Goal: Use online tool/utility: Utilize a website feature to perform a specific function

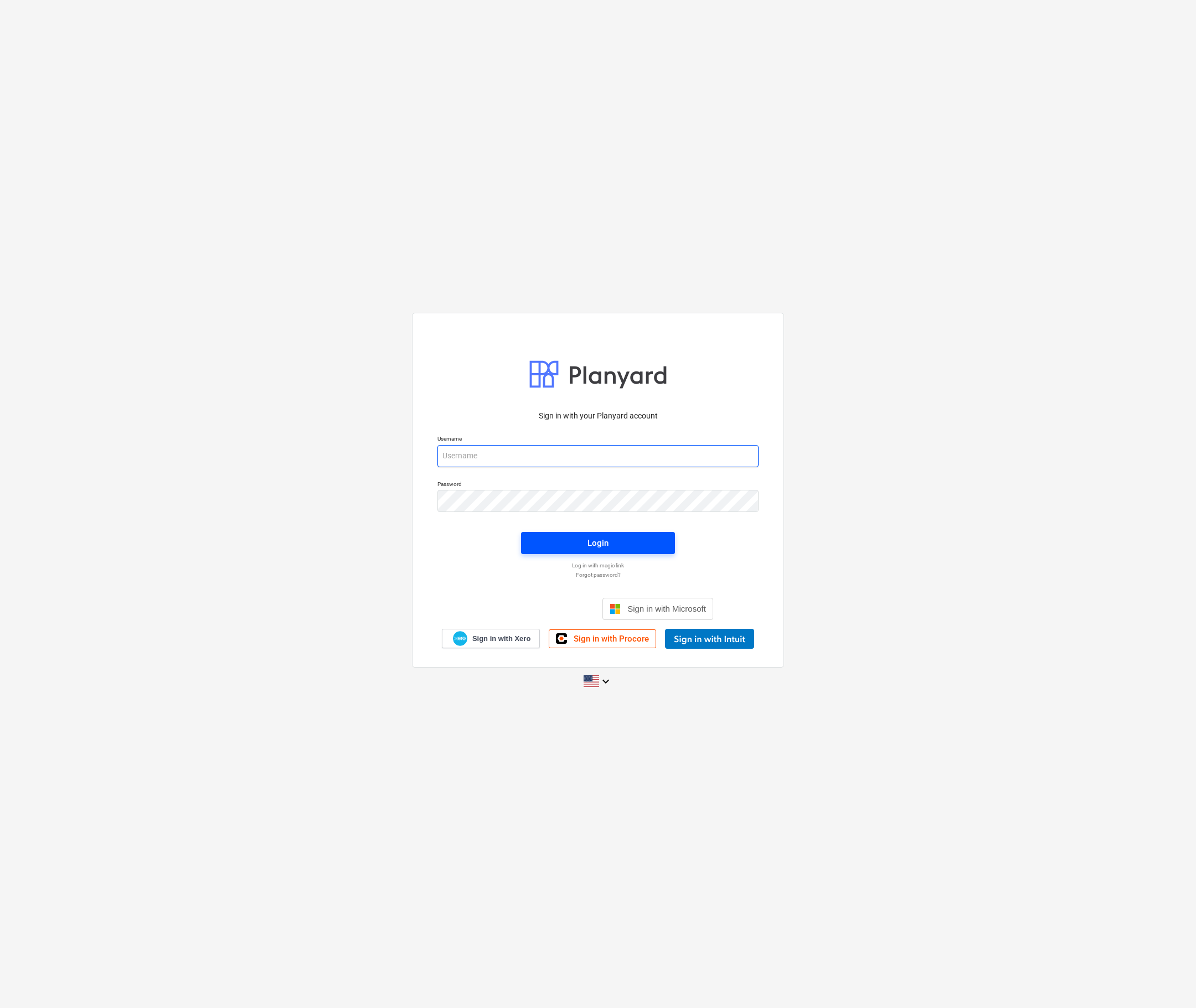
type input "[EMAIL_ADDRESS][DOMAIN_NAME]"
click at [565, 546] on span "Login" at bounding box center [598, 543] width 128 height 14
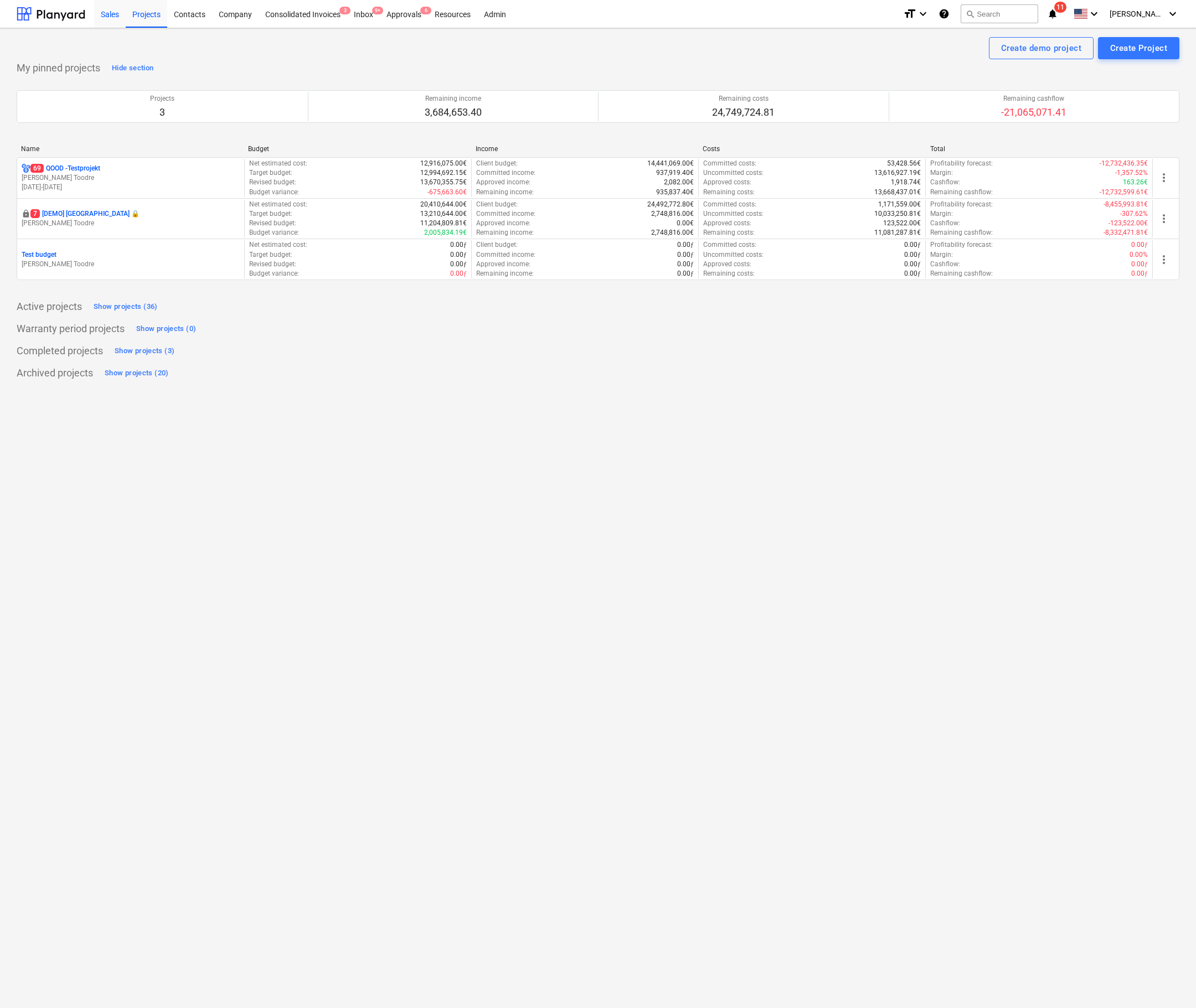
click at [117, 20] on div "Sales" at bounding box center [109, 13] width 31 height 28
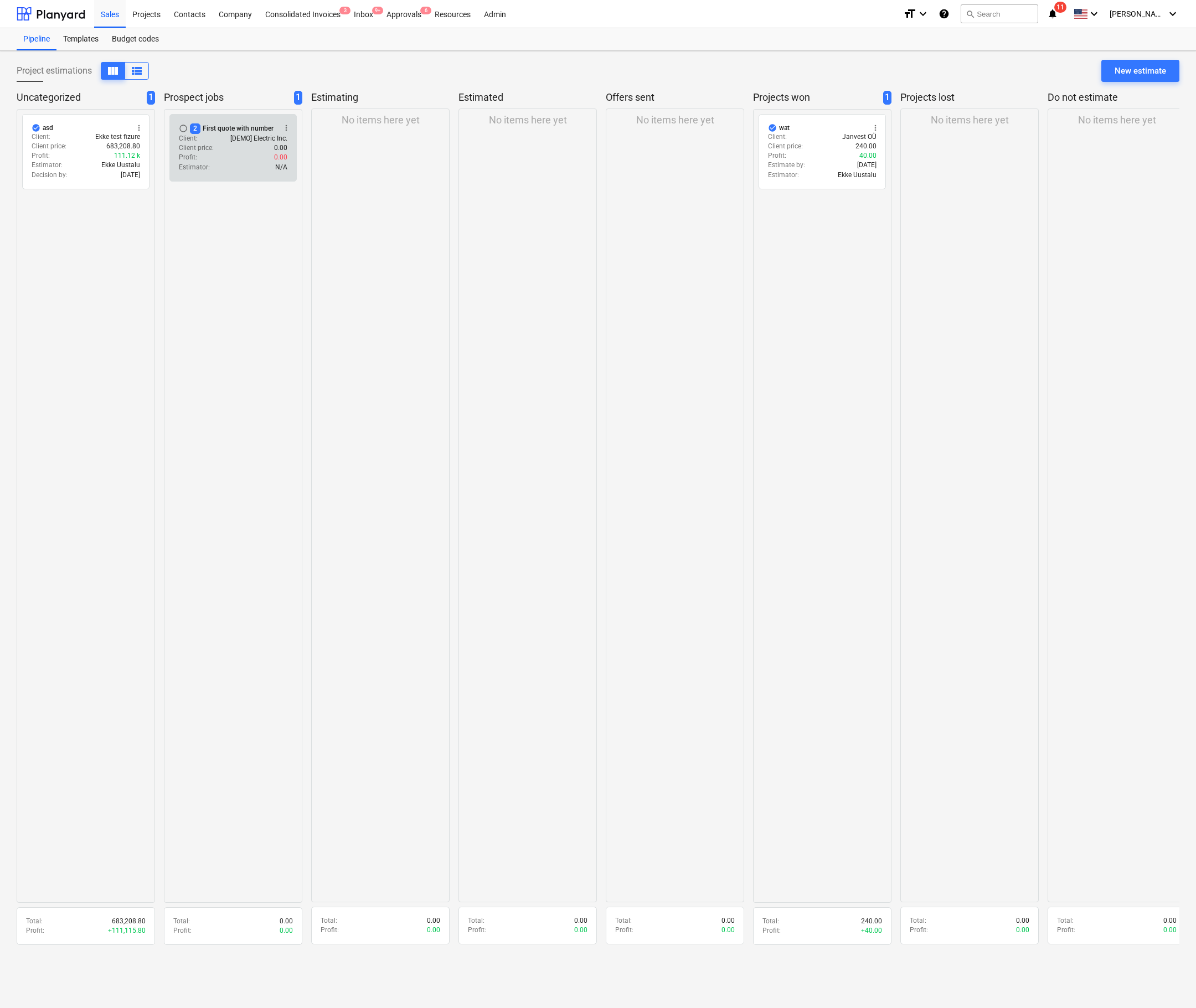
click at [233, 162] on div "Estimator : N/A" at bounding box center [233, 167] width 109 height 9
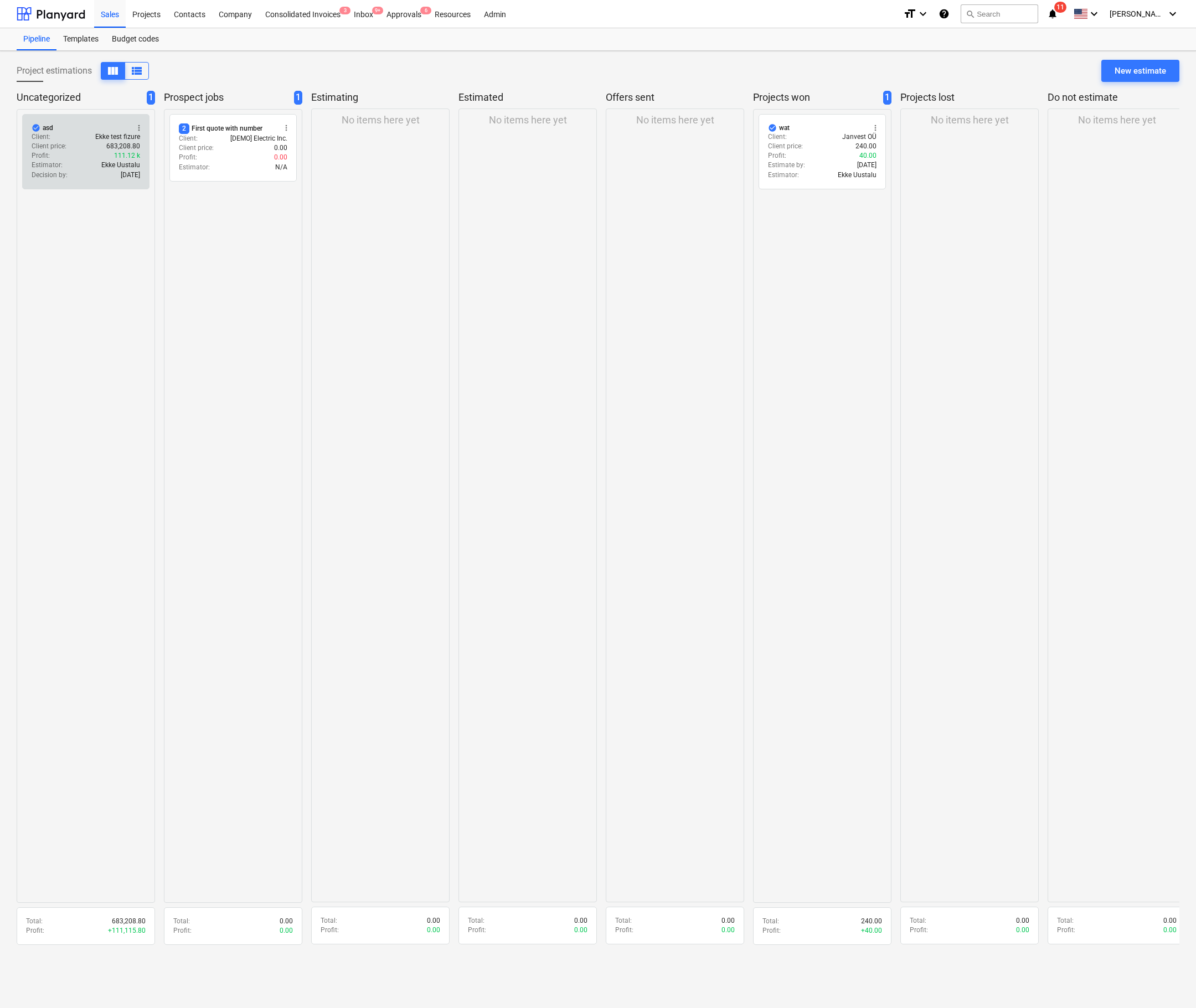
click at [51, 164] on p "Estimator :" at bounding box center [47, 165] width 31 height 9
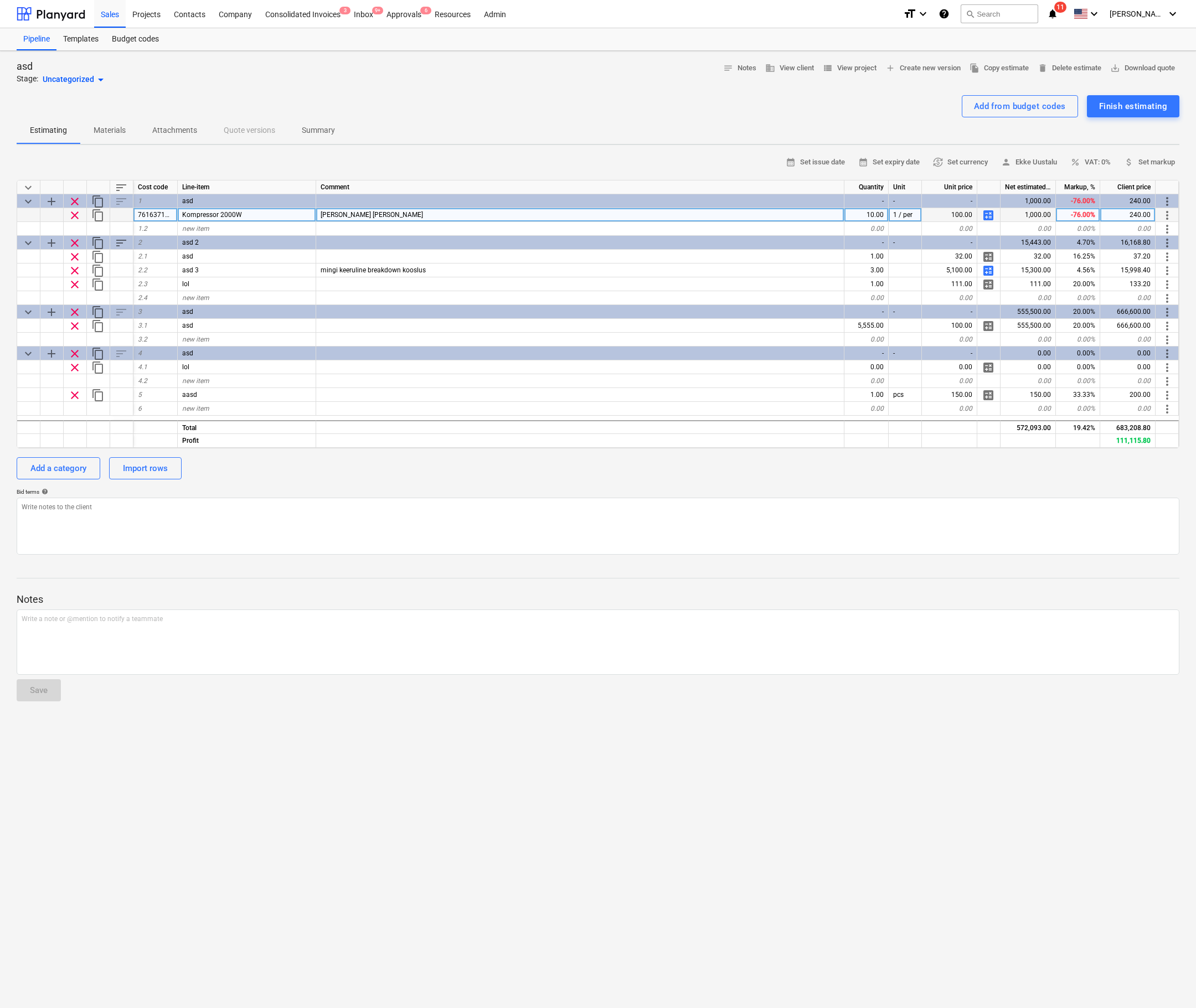
click at [986, 215] on span "calculate" at bounding box center [989, 215] width 13 height 13
type textarea "x"
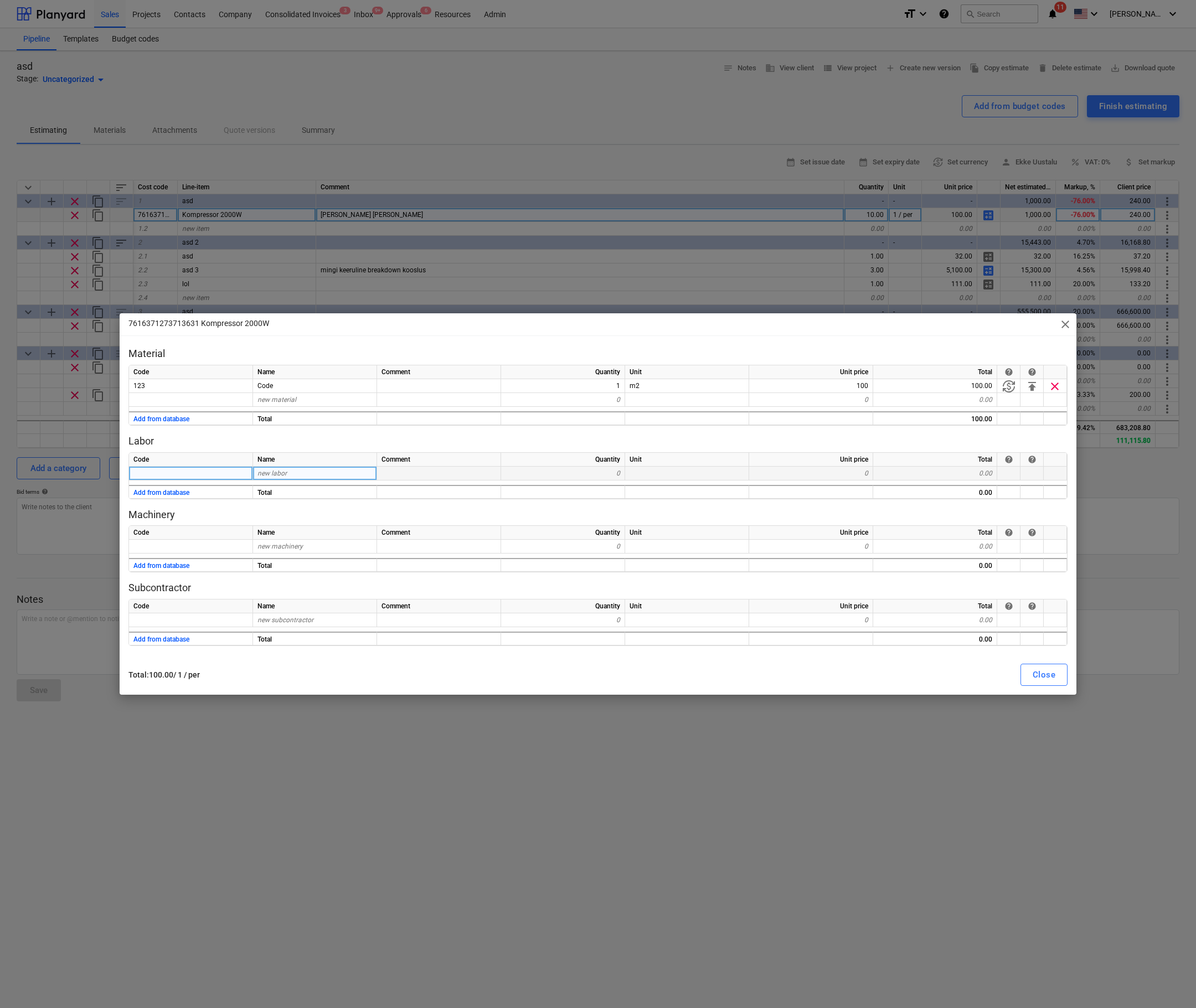
click at [585, 473] on div "0" at bounding box center [563, 473] width 124 height 14
click at [315, 476] on div "new labor" at bounding box center [315, 473] width 124 height 14
type input "[PERSON_NAME]"
click at [555, 424] on div at bounding box center [563, 418] width 124 height 14
type textarea "x"
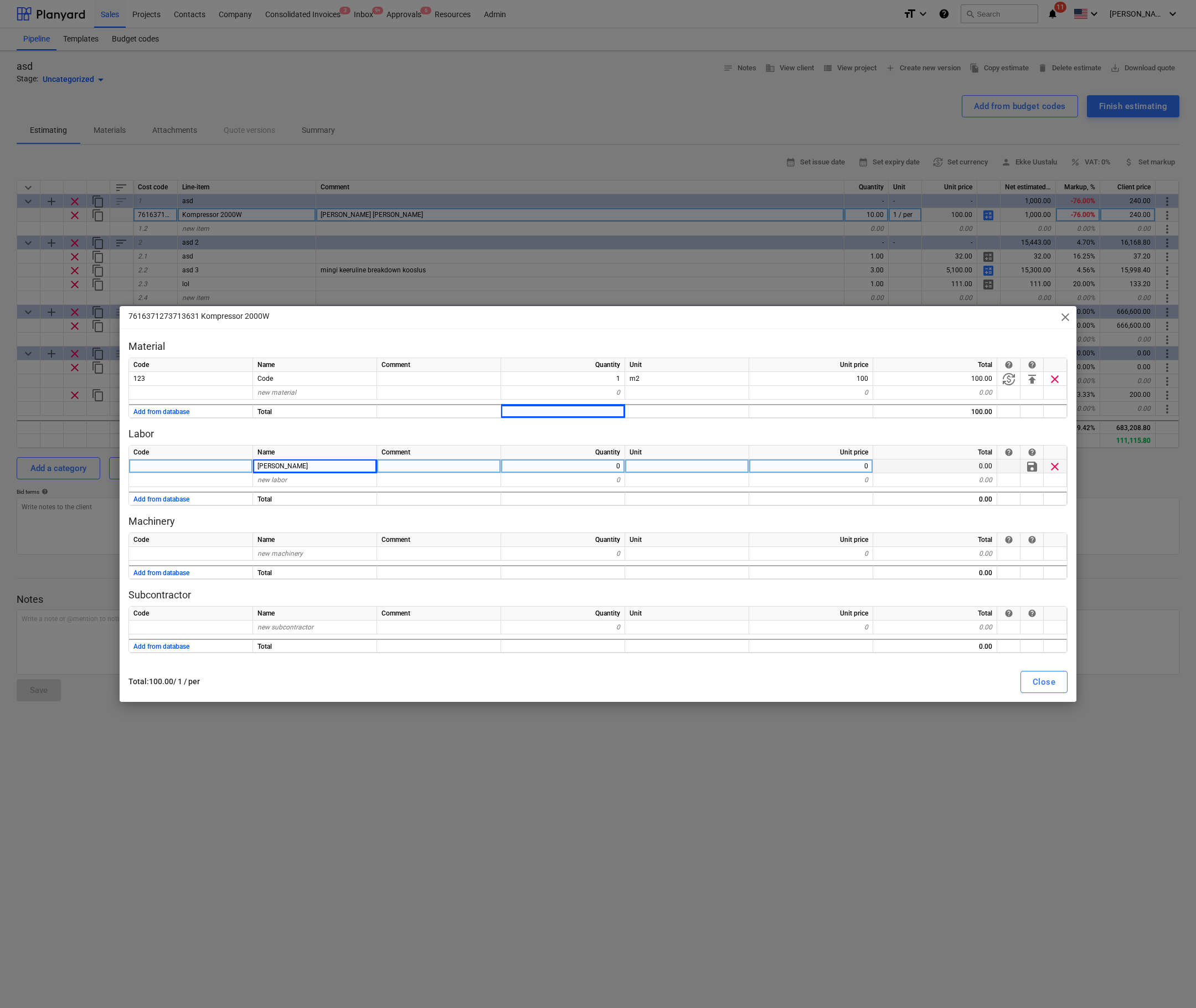
click at [608, 464] on div "0" at bounding box center [563, 466] width 124 height 14
type input "8"
click at [843, 464] on div "0" at bounding box center [811, 466] width 124 height 14
click at [849, 430] on p "Labor" at bounding box center [597, 434] width 939 height 13
click at [1047, 684] on div "Close" at bounding box center [1044, 681] width 23 height 14
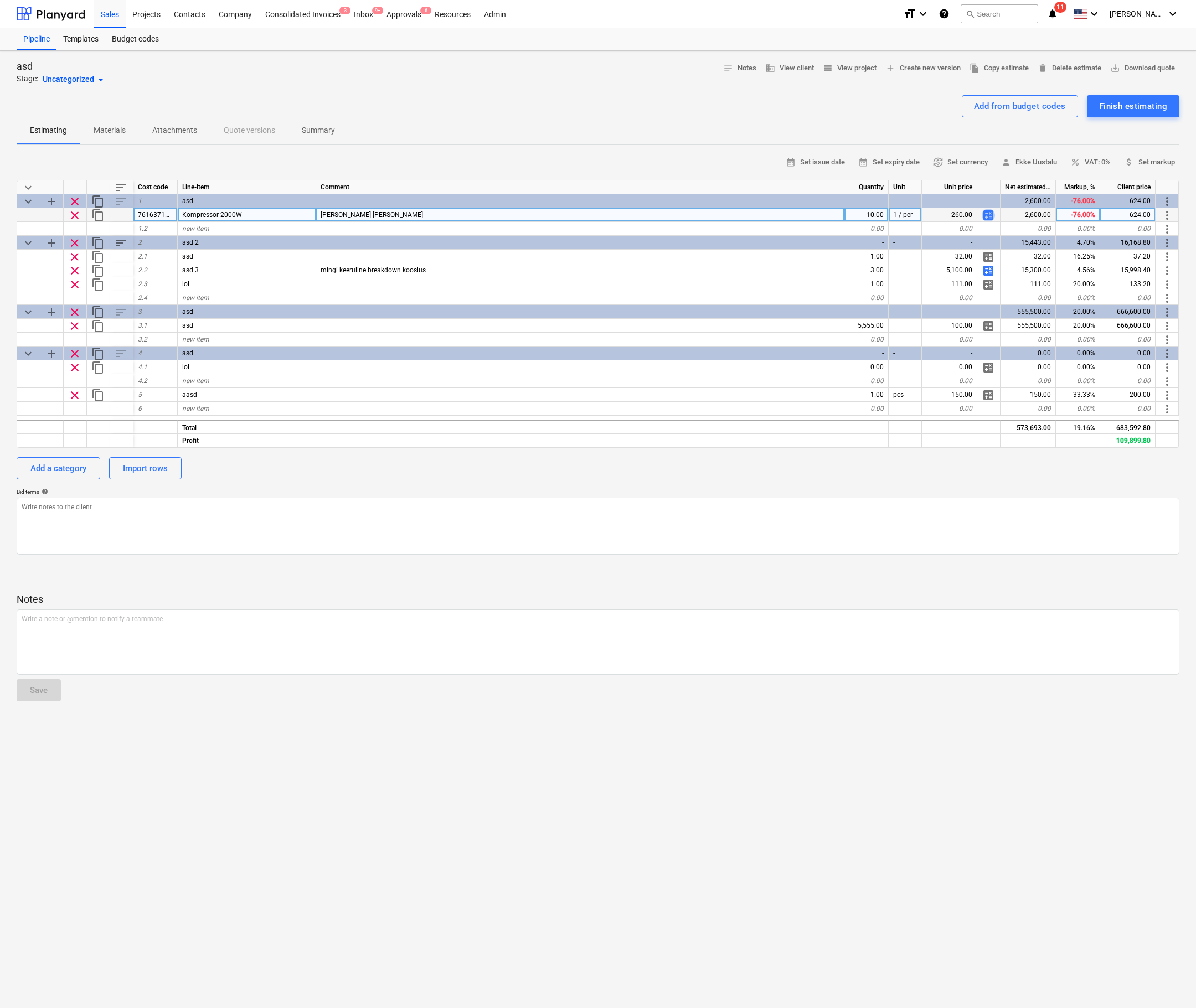
click at [987, 215] on span "calculate" at bounding box center [989, 215] width 13 height 13
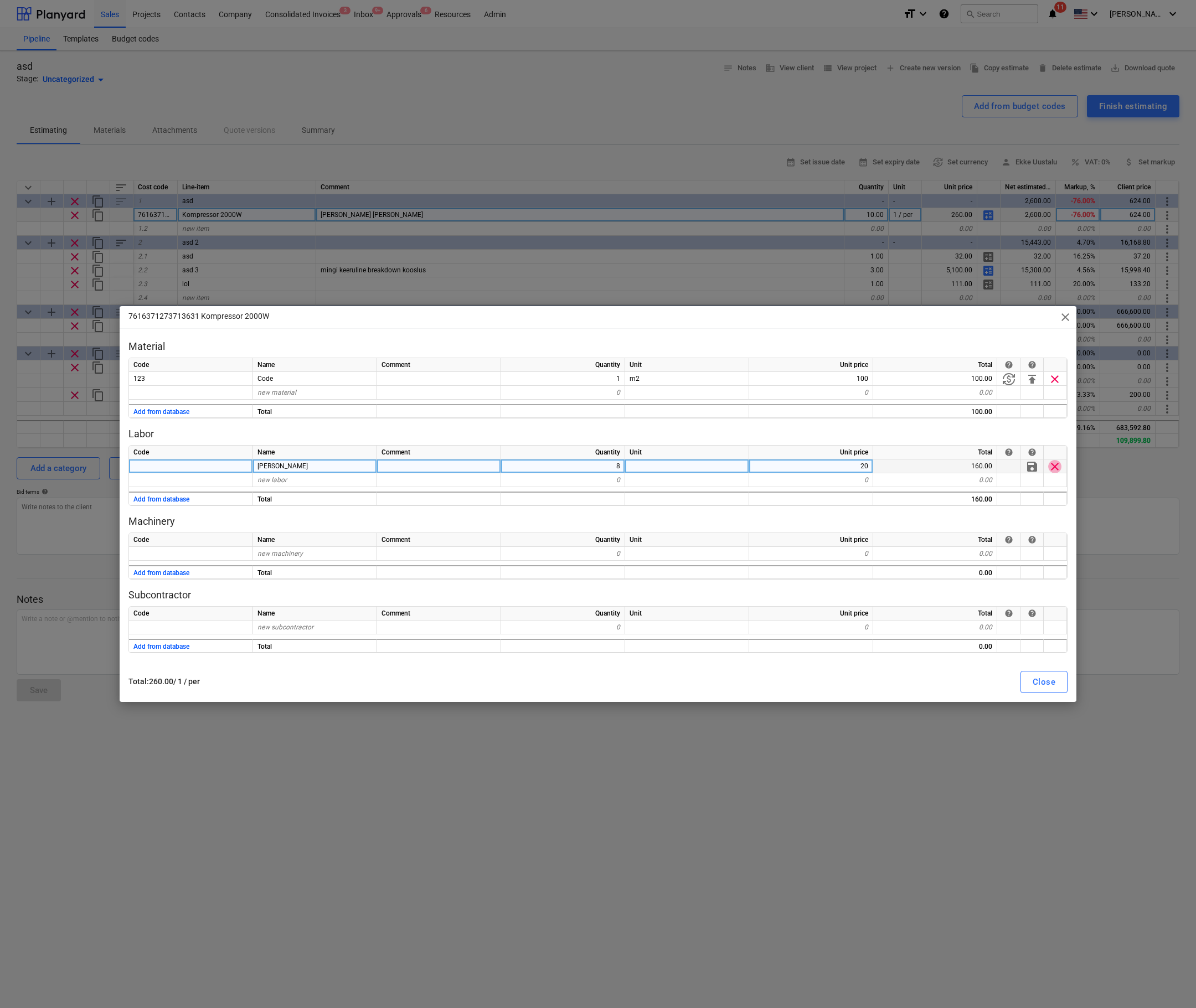
click at [1054, 464] on span "clear" at bounding box center [1055, 467] width 13 height 13
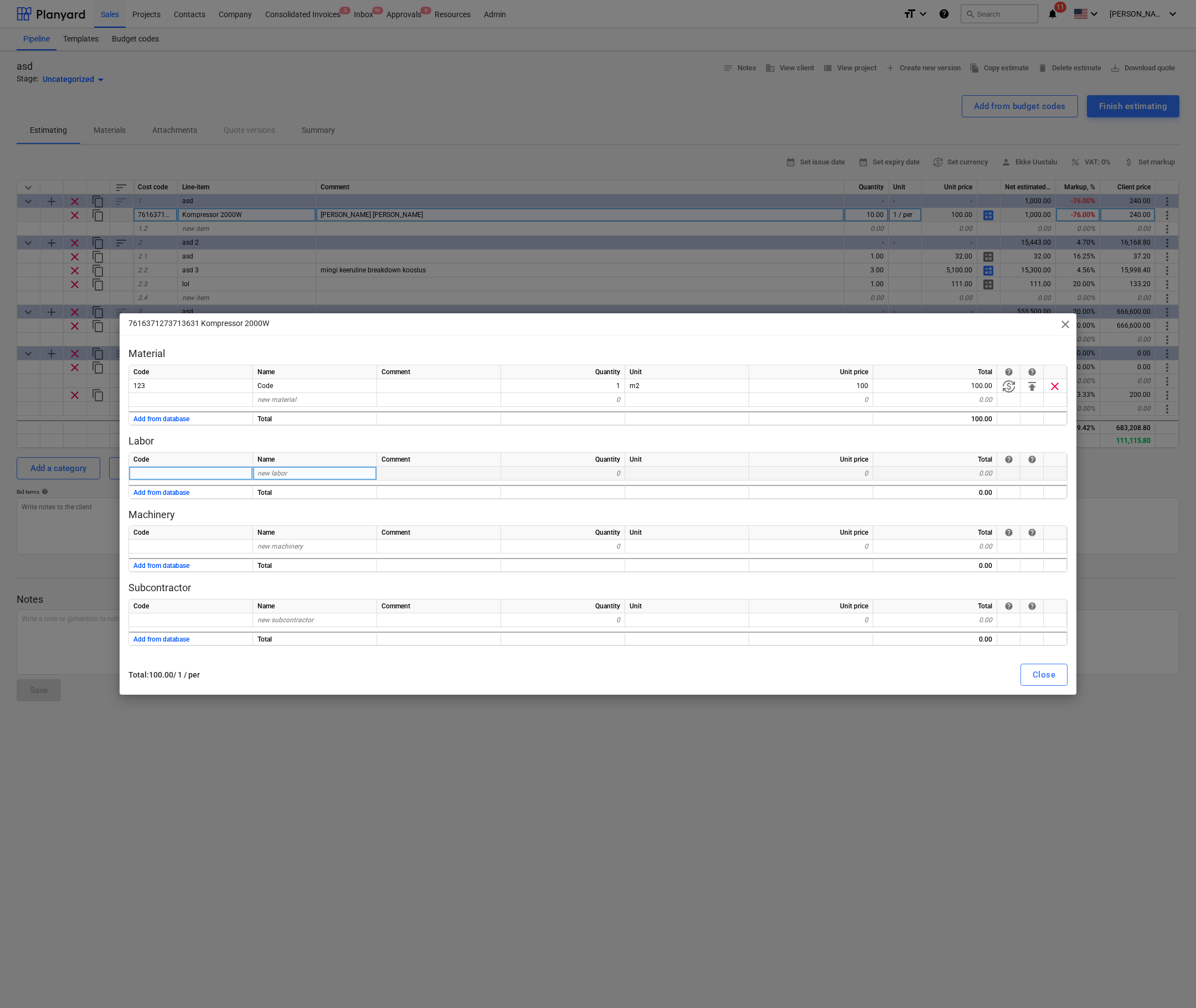
click at [1065, 329] on span "close" at bounding box center [1065, 324] width 13 height 13
type textarea "x"
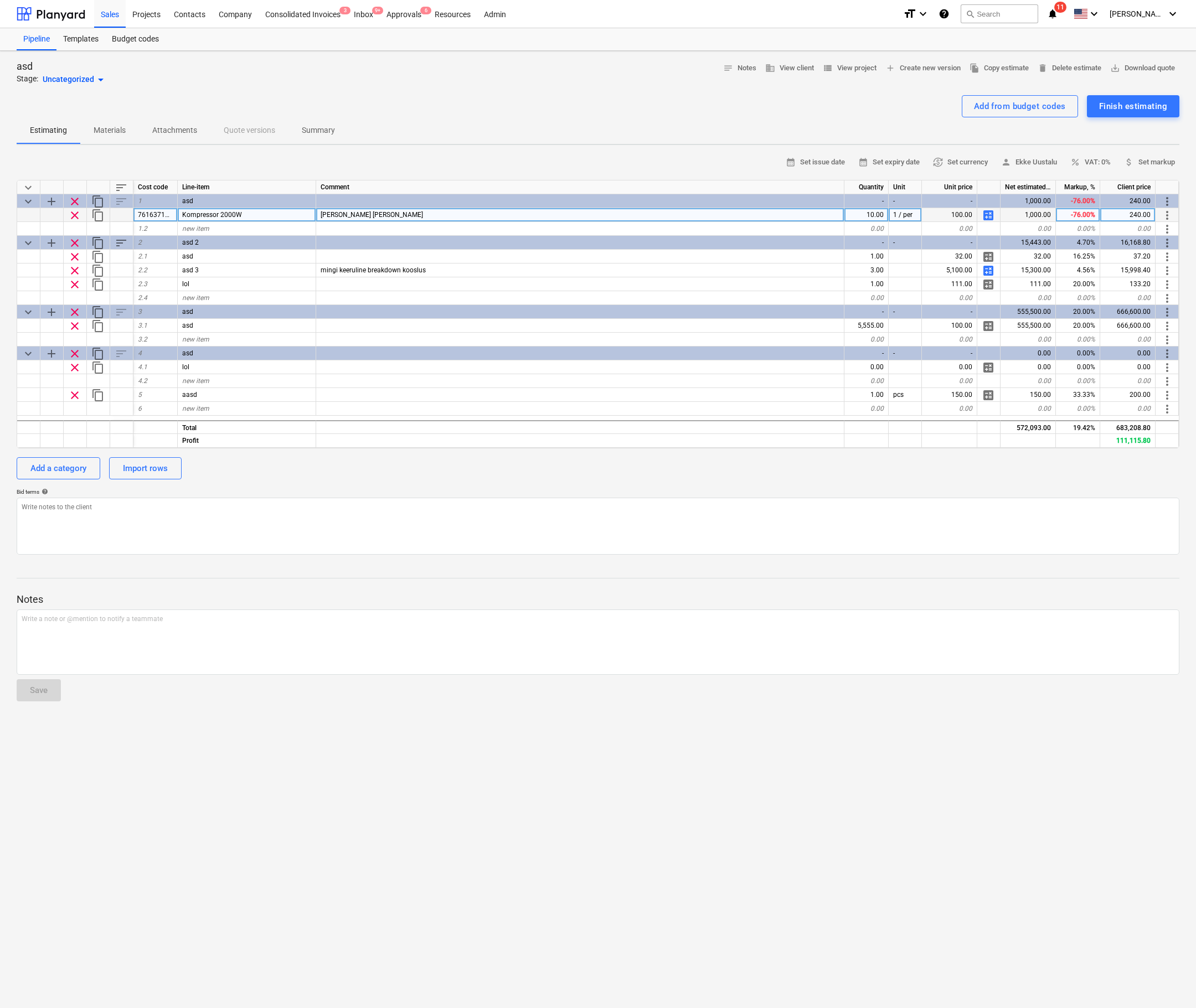
click at [1029, 213] on div "1,000.00" at bounding box center [1028, 215] width 55 height 14
click at [1143, 218] on div "240.00" at bounding box center [1128, 215] width 55 height 14
type input "500"
click at [994, 216] on span "calculate" at bounding box center [989, 215] width 13 height 13
type textarea "x"
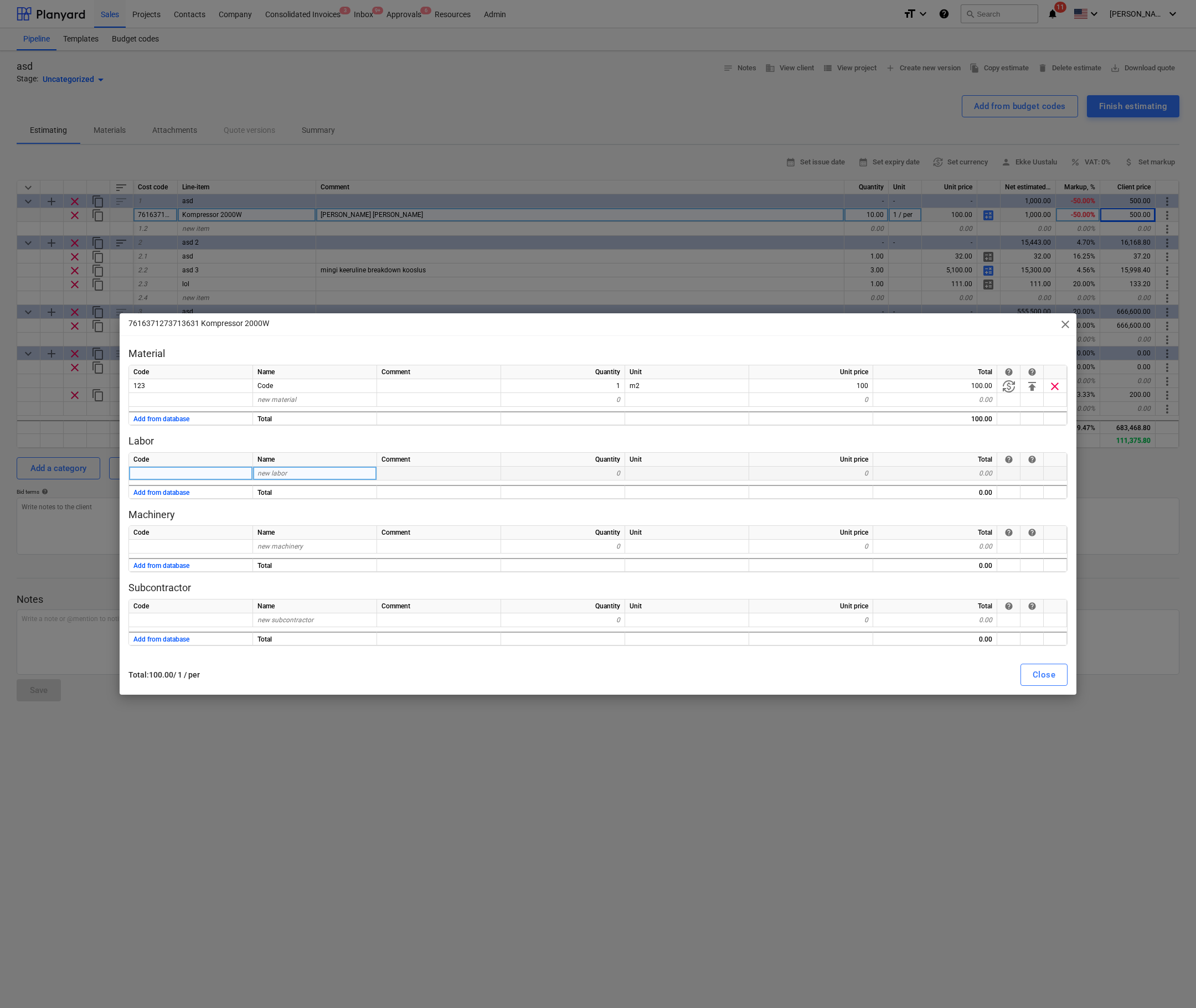
click at [364, 468] on div "new labor" at bounding box center [315, 473] width 124 height 14
type input "asd"
click at [732, 437] on p "Labor" at bounding box center [597, 441] width 939 height 13
type textarea "x"
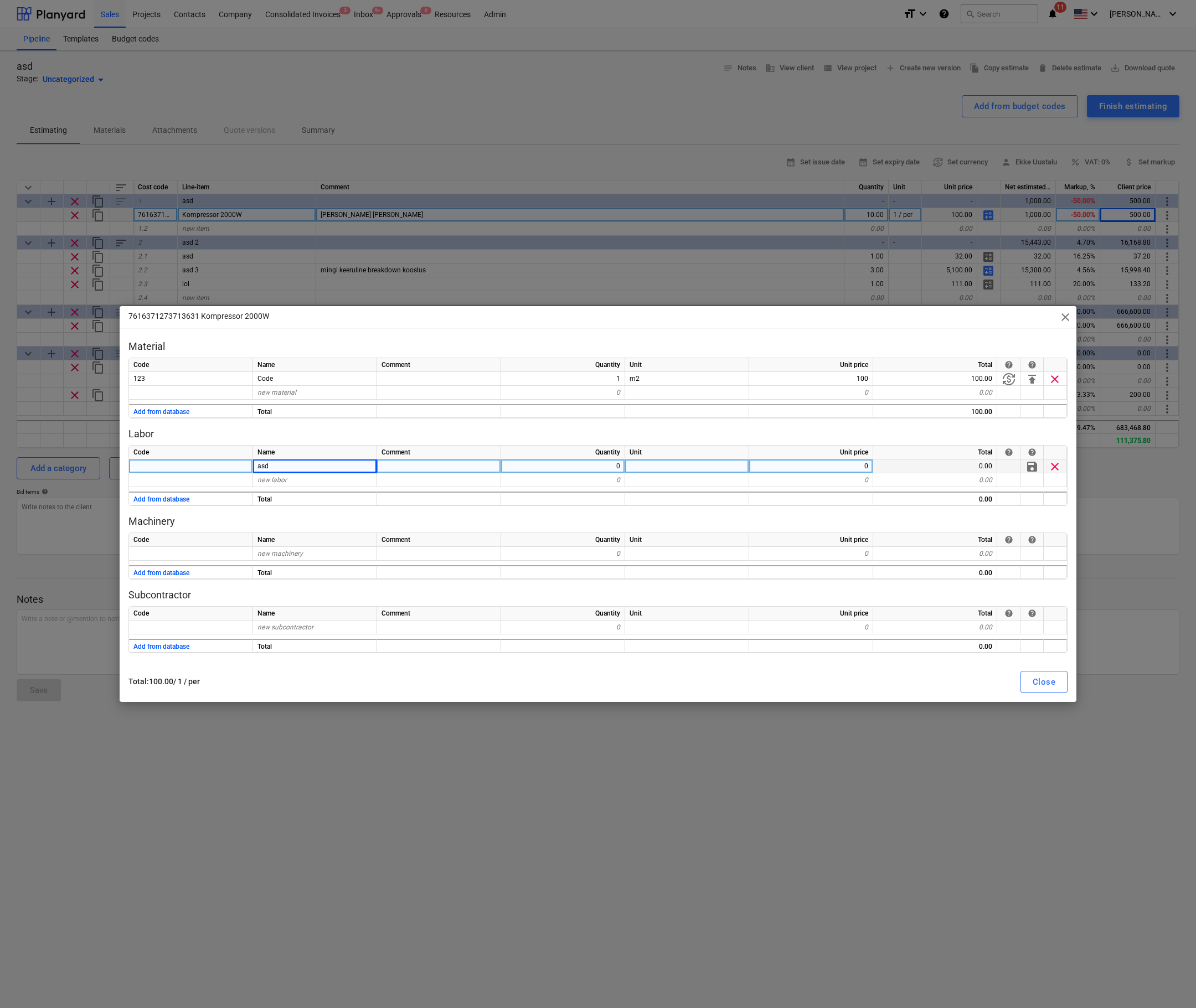
click at [615, 464] on div "0" at bounding box center [563, 466] width 124 height 14
type input "8"
click at [838, 463] on div "0" at bounding box center [811, 466] width 124 height 14
click at [938, 674] on div "Total : 100.00 / 1 / per Close" at bounding box center [597, 682] width 939 height 22
click at [1066, 313] on span "close" at bounding box center [1065, 317] width 13 height 13
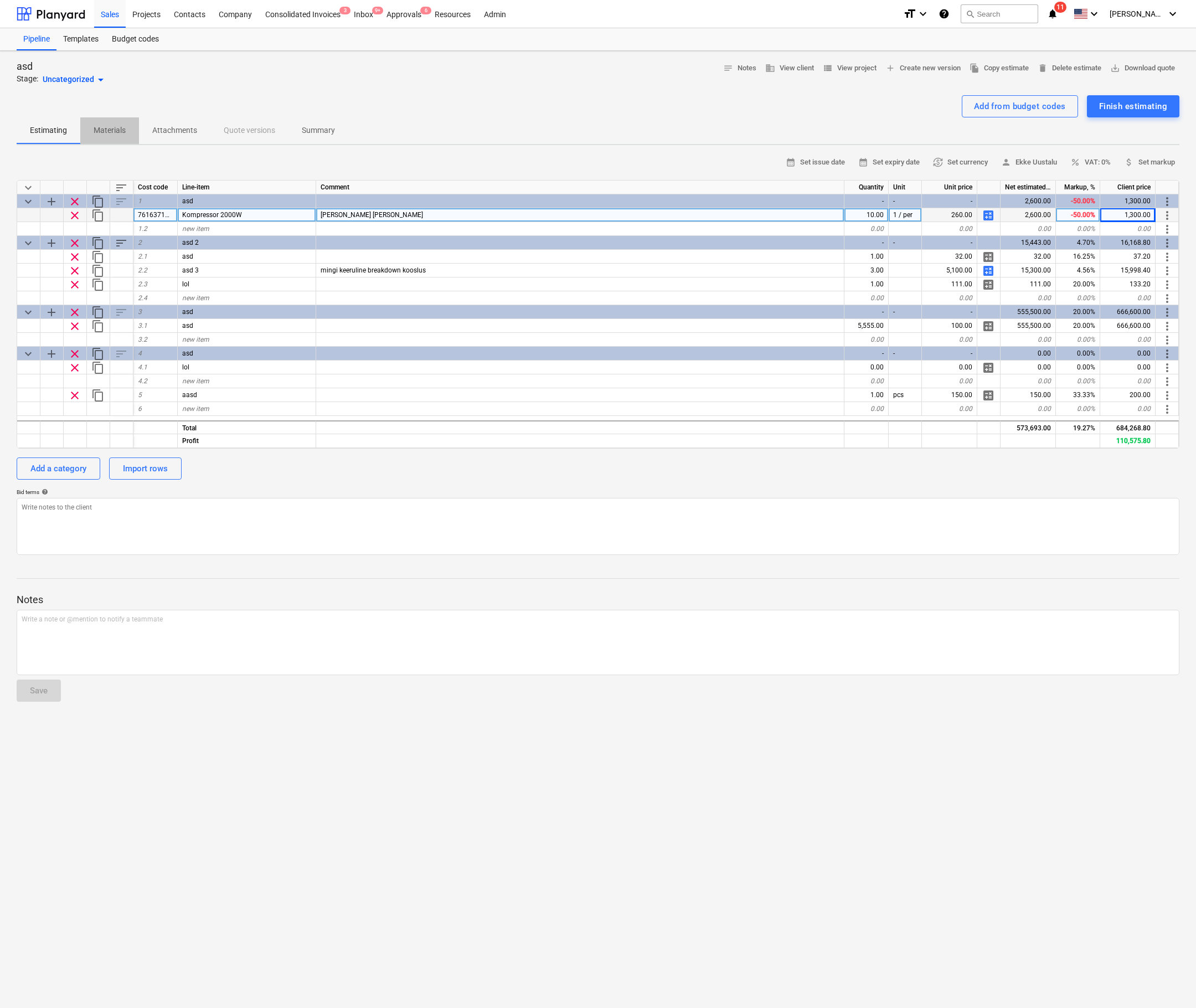
click at [116, 128] on p "Materials" at bounding box center [110, 130] width 32 height 12
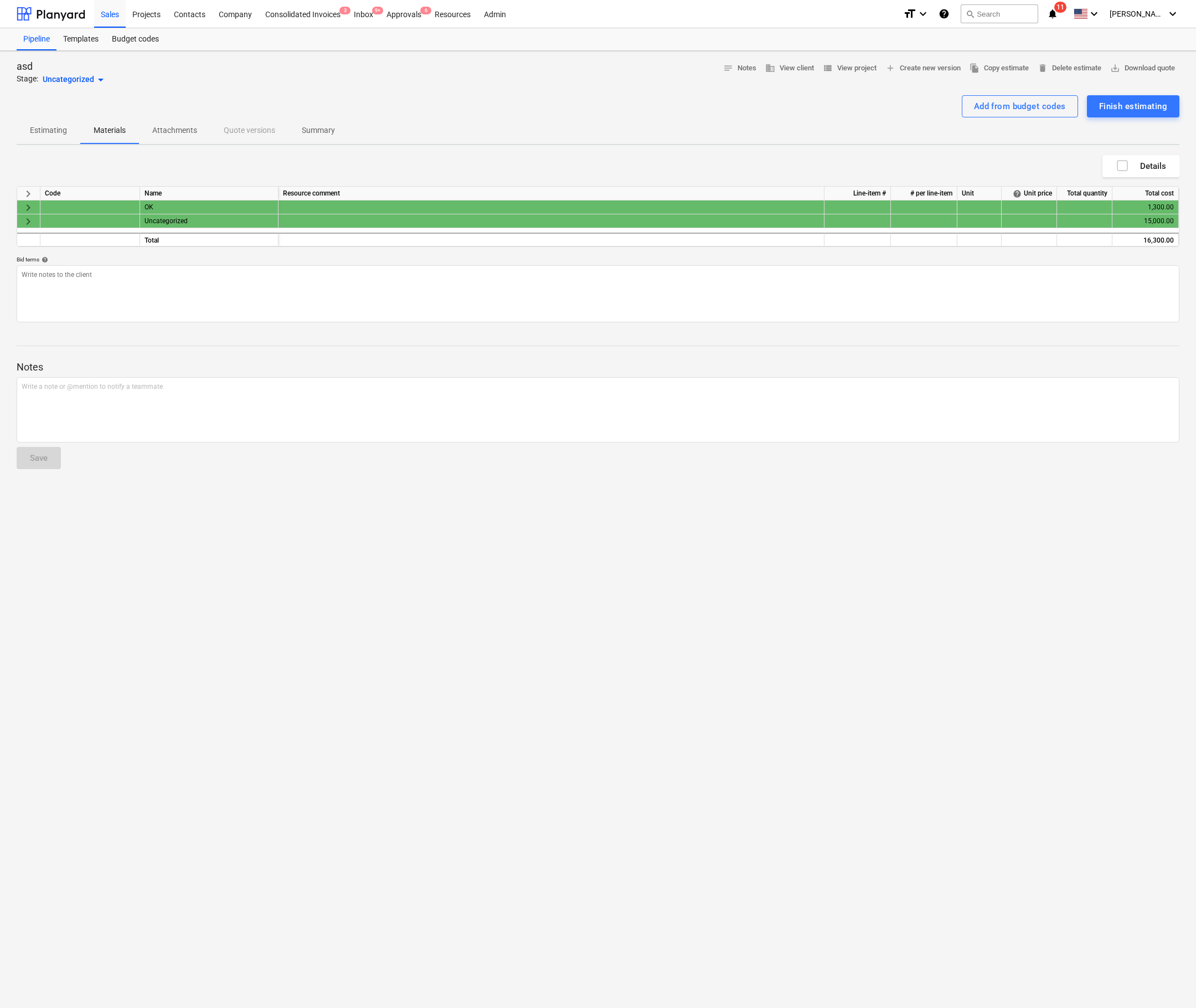
click at [27, 193] on span "keyboard_arrow_right" at bounding box center [28, 194] width 13 height 13
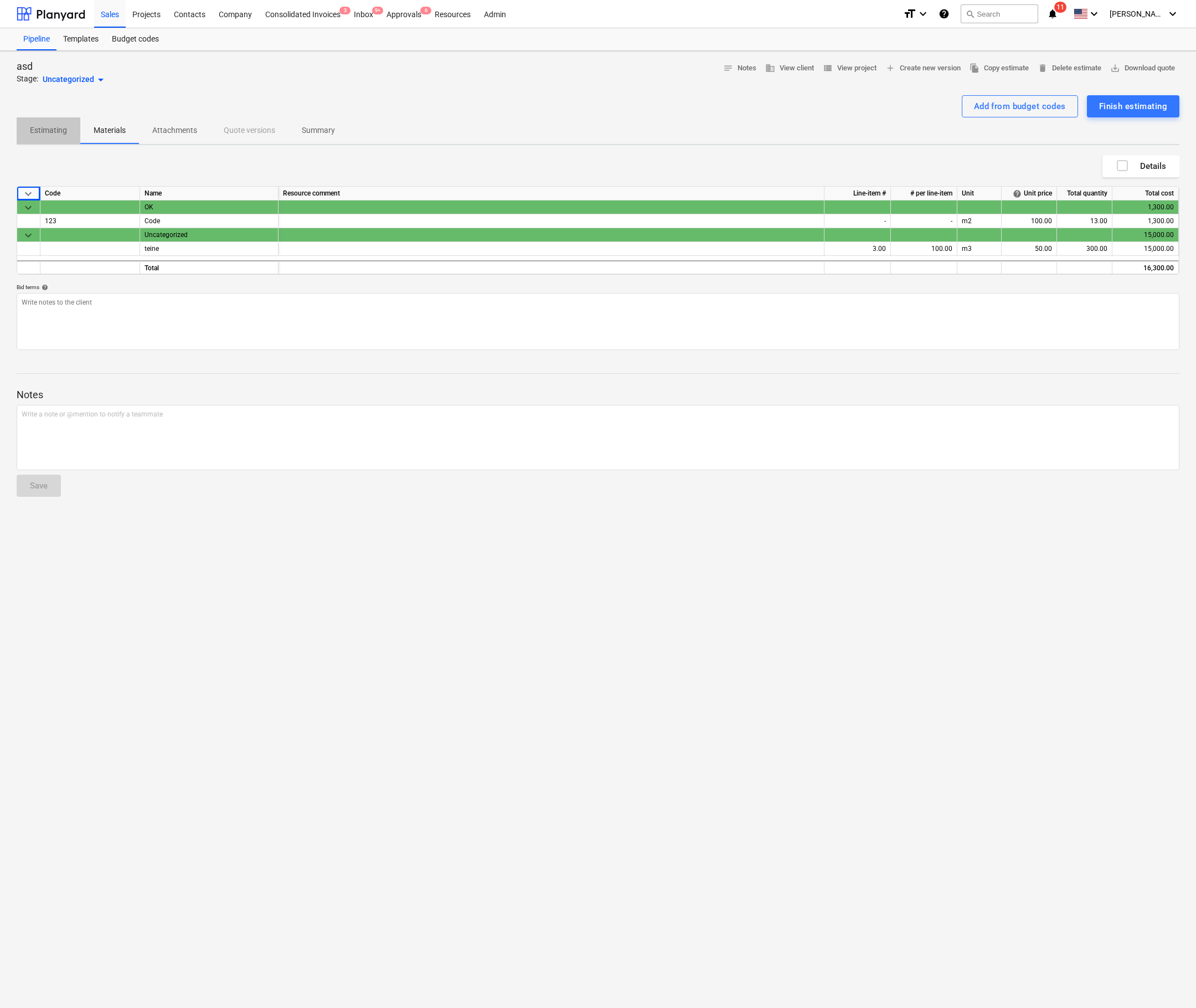
click at [50, 136] on p "Estimating" at bounding box center [48, 130] width 37 height 12
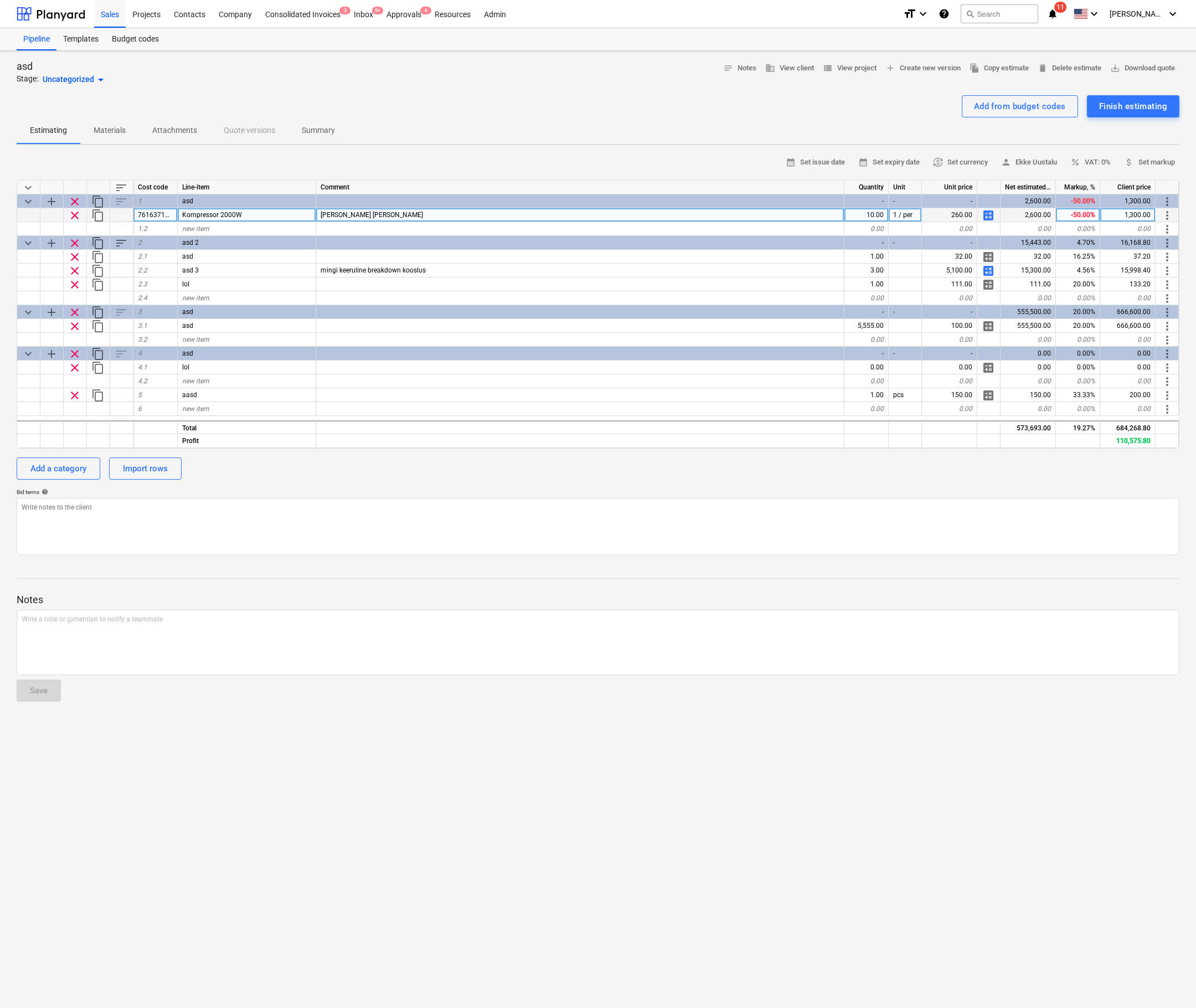
click at [991, 216] on span "calculate" at bounding box center [989, 215] width 13 height 13
type textarea "x"
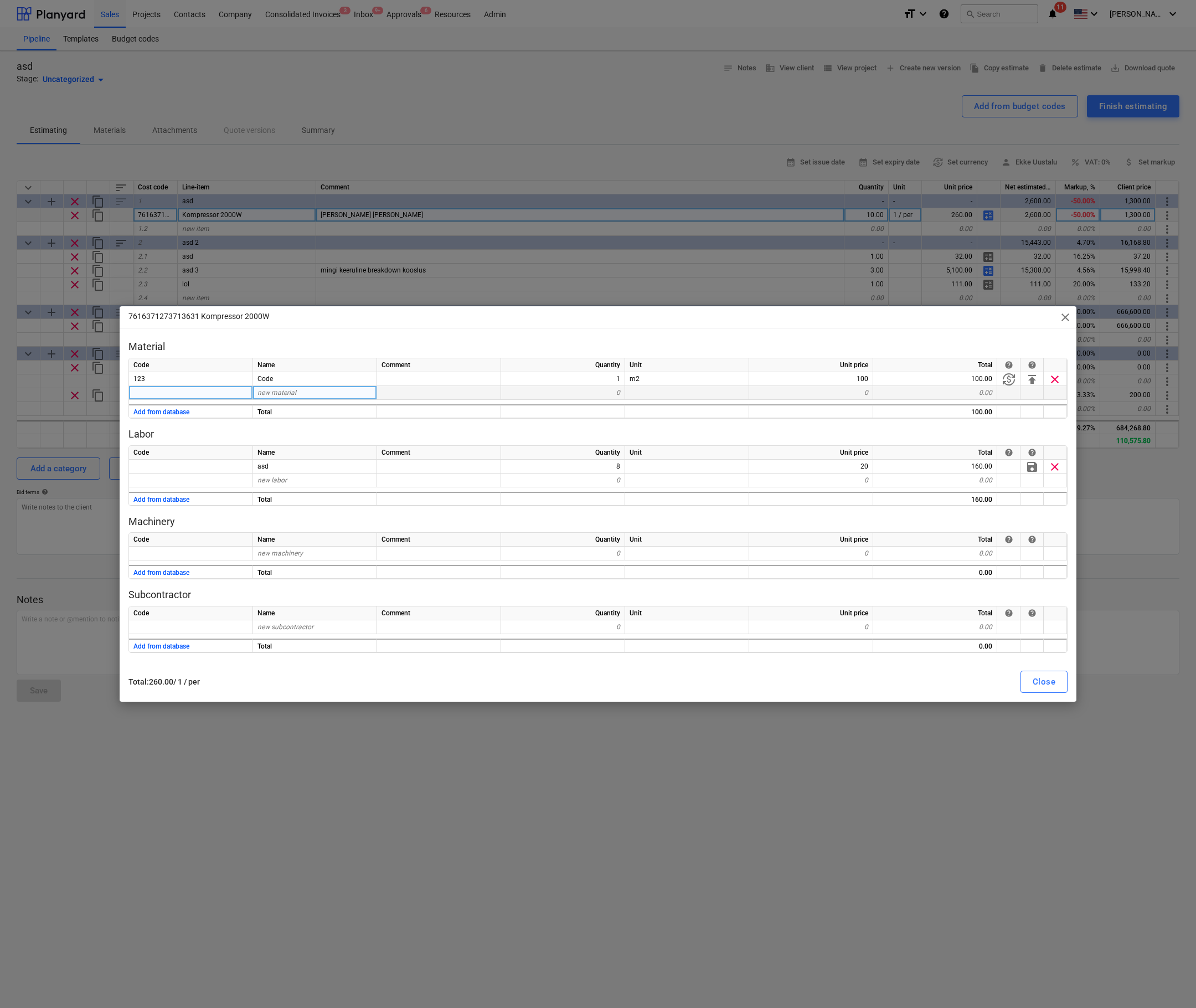
click at [339, 394] on div "new material" at bounding box center [315, 393] width 124 height 14
type input "Materjalll"
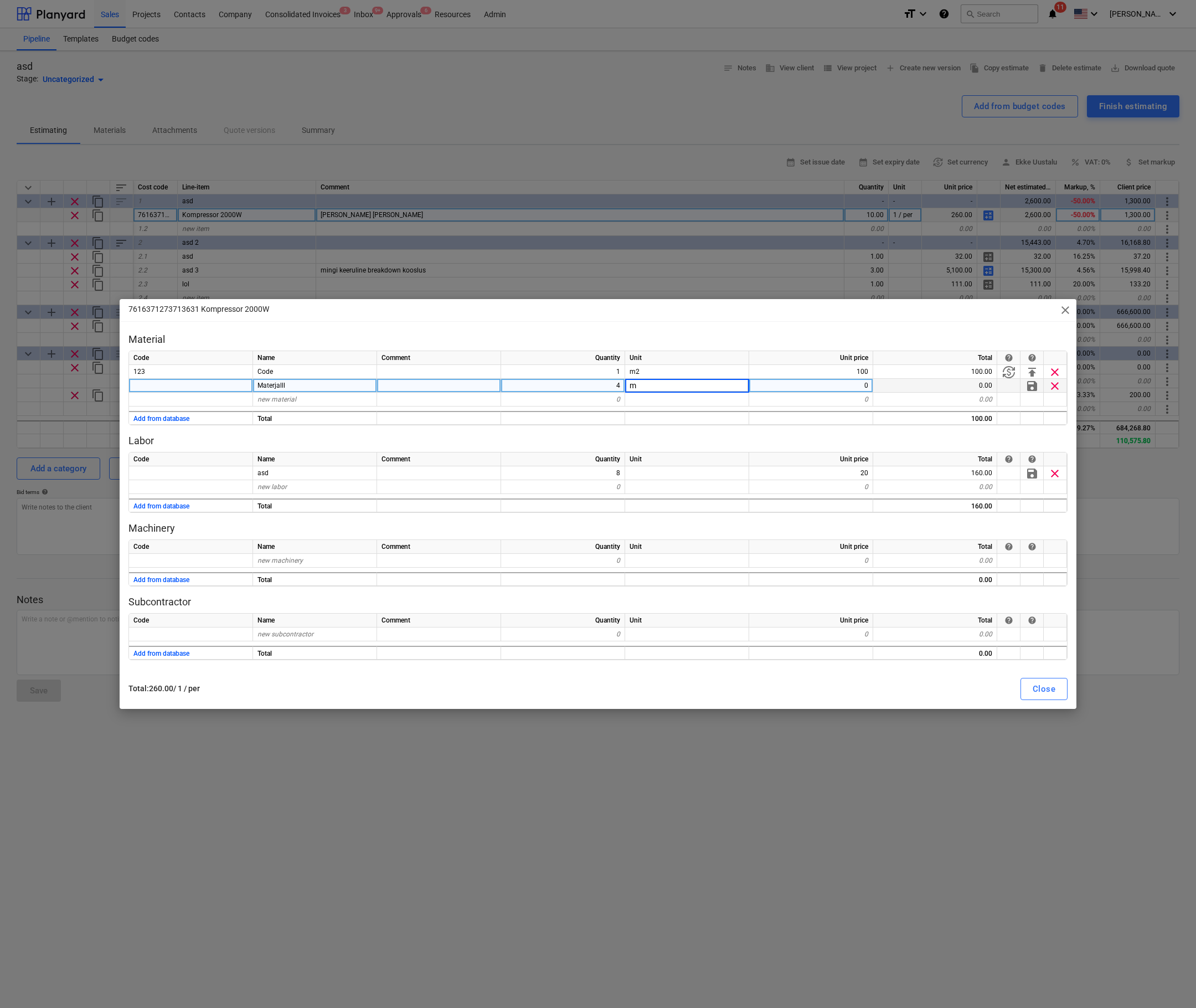
type textarea "x"
type input "245"
click at [1036, 694] on div "Close" at bounding box center [1044, 688] width 23 height 14
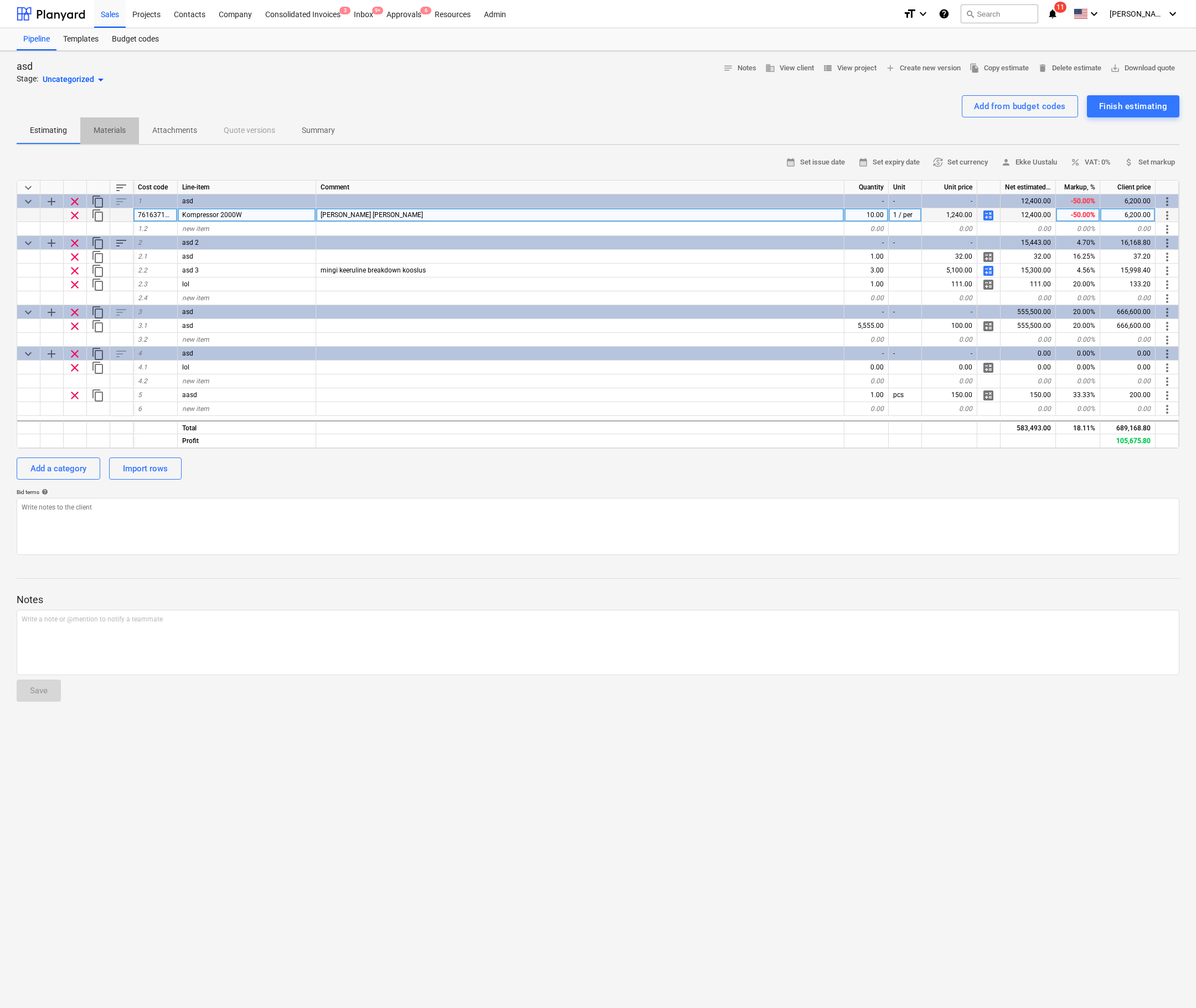
click at [96, 120] on button "Materials" at bounding box center [110, 130] width 59 height 26
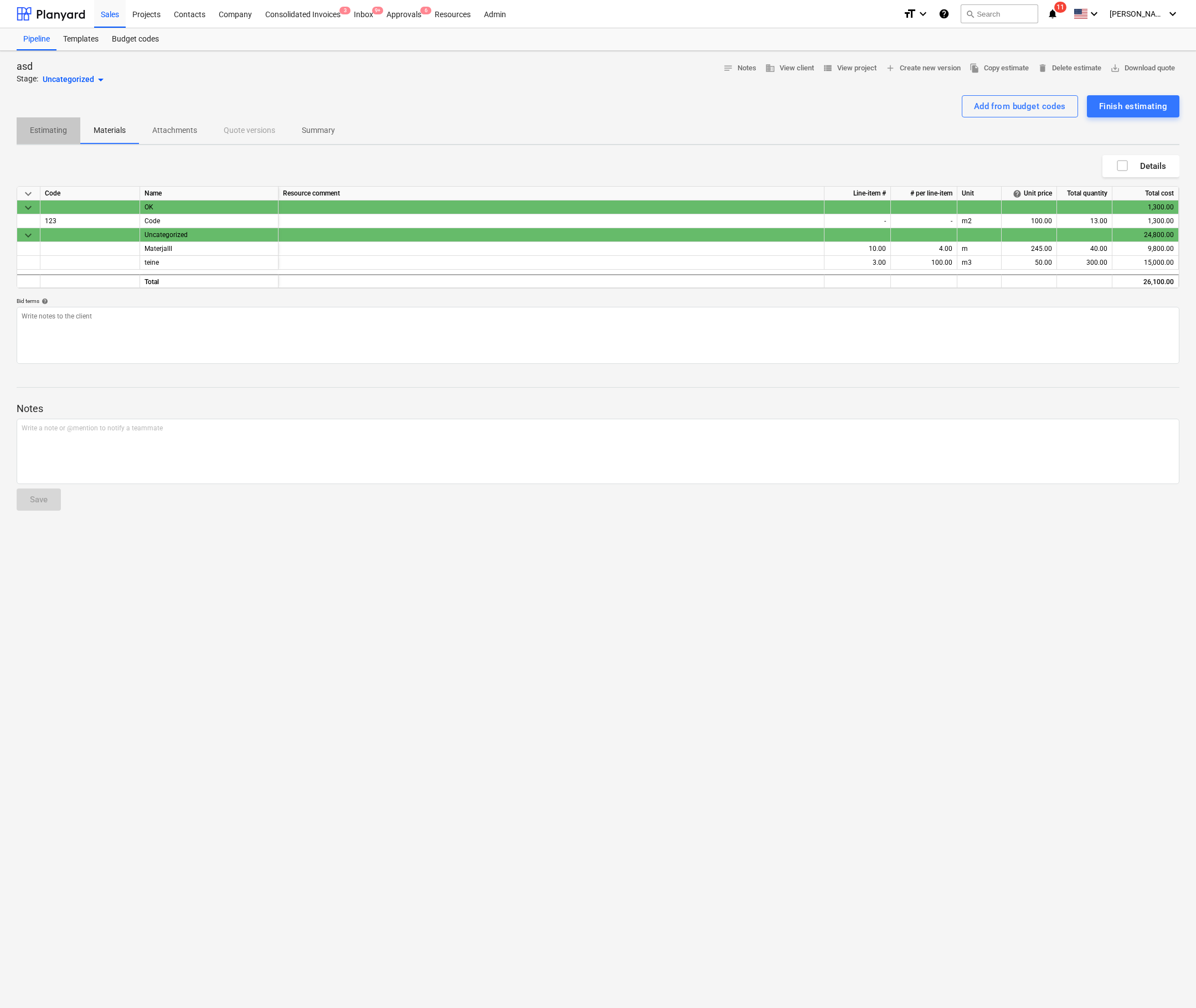
click at [43, 134] on p "Estimating" at bounding box center [48, 130] width 37 height 12
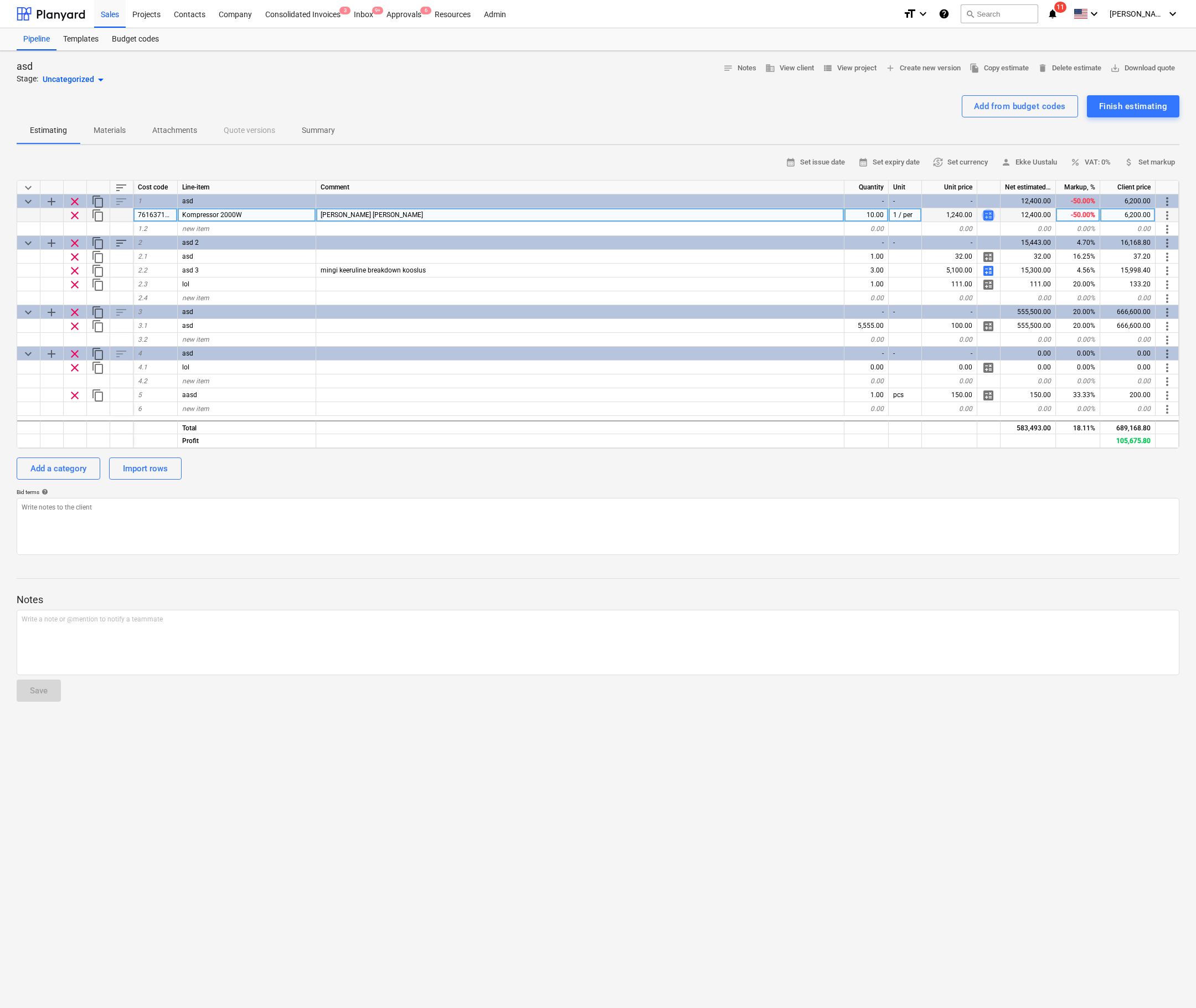
click at [988, 217] on span "calculate" at bounding box center [989, 215] width 13 height 13
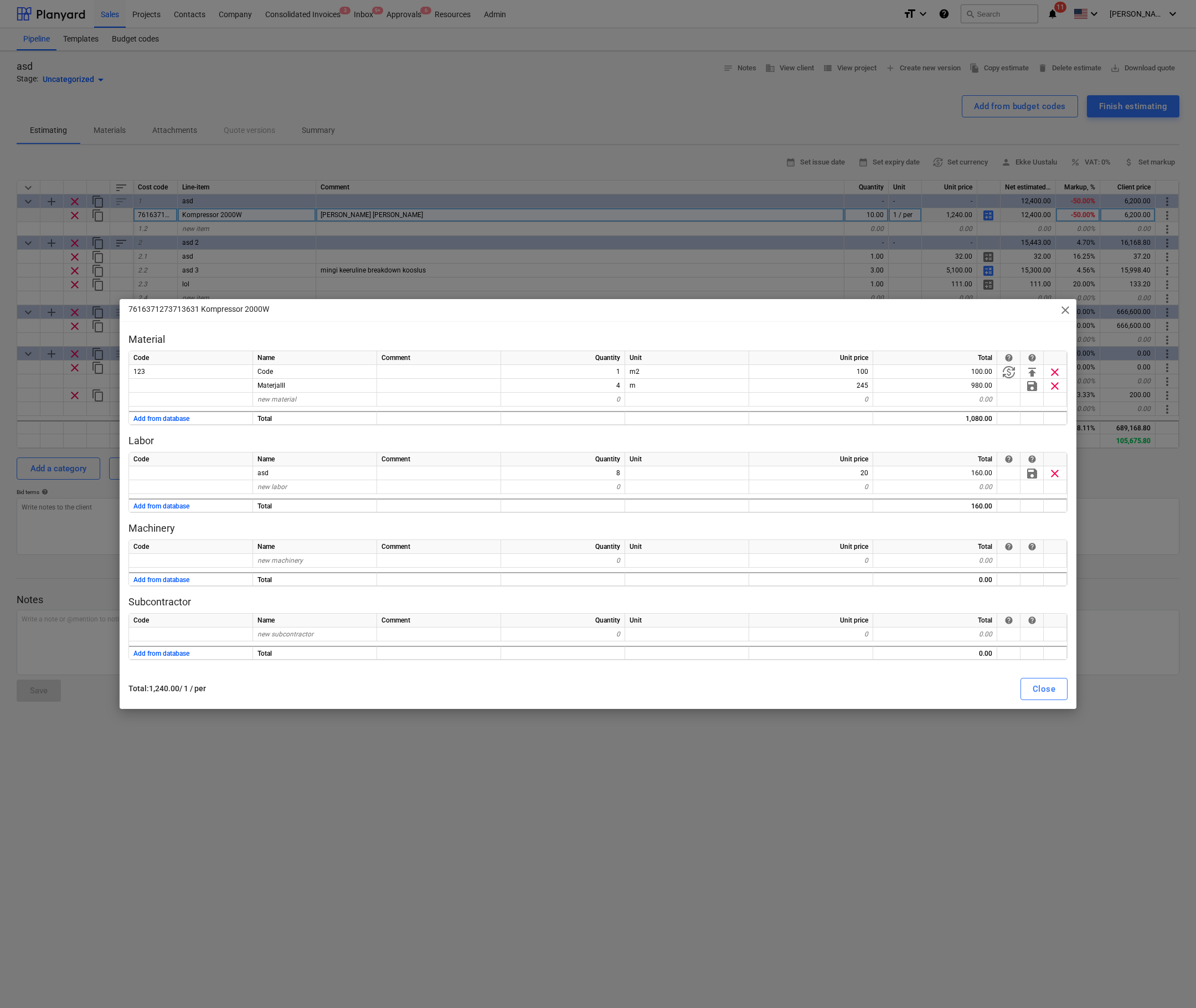
click at [1063, 311] on span "close" at bounding box center [1065, 310] width 13 height 13
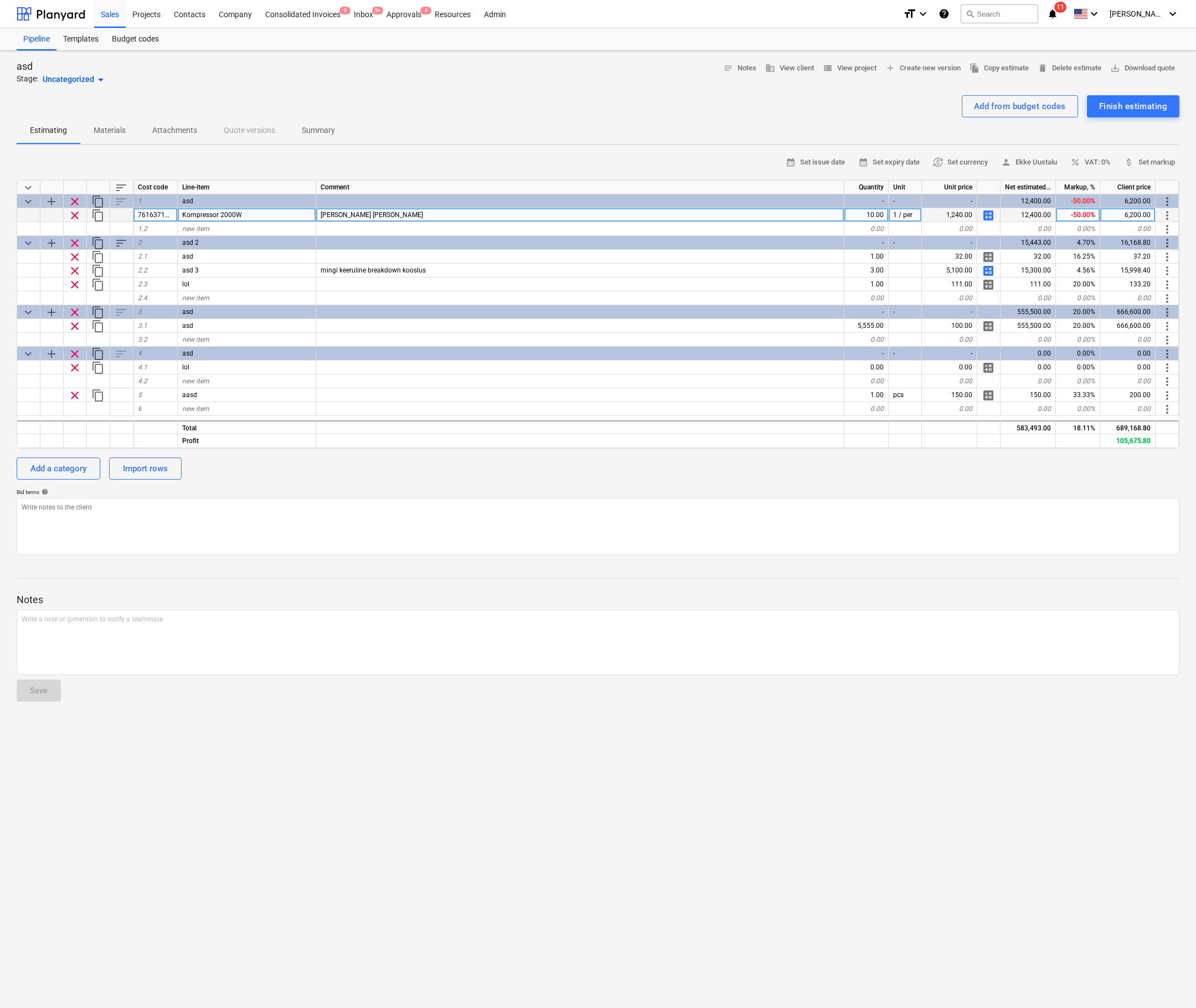
type textarea "x"
